Goal: Navigation & Orientation: Go to known website

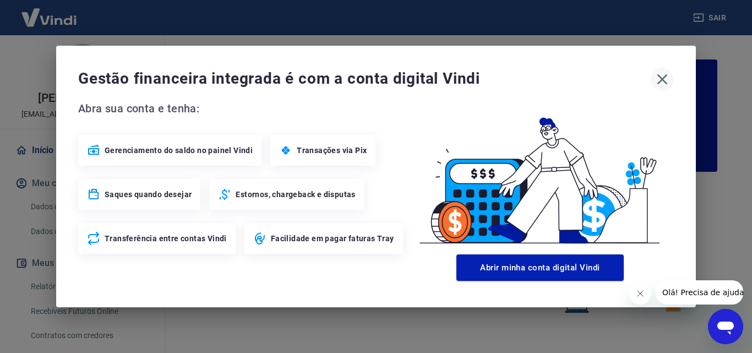
click at [658, 78] on icon "button" at bounding box center [662, 79] width 18 height 18
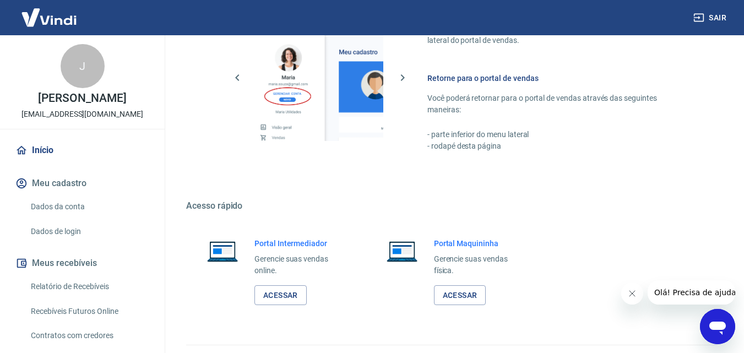
scroll to position [664, 0]
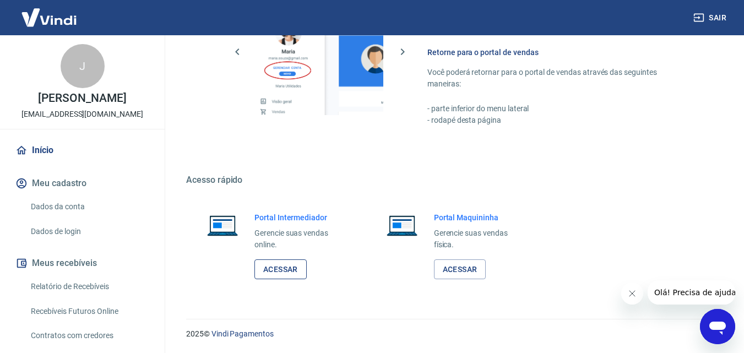
click at [301, 261] on link "Acessar" at bounding box center [280, 269] width 52 height 20
